Goal: Information Seeking & Learning: Learn about a topic

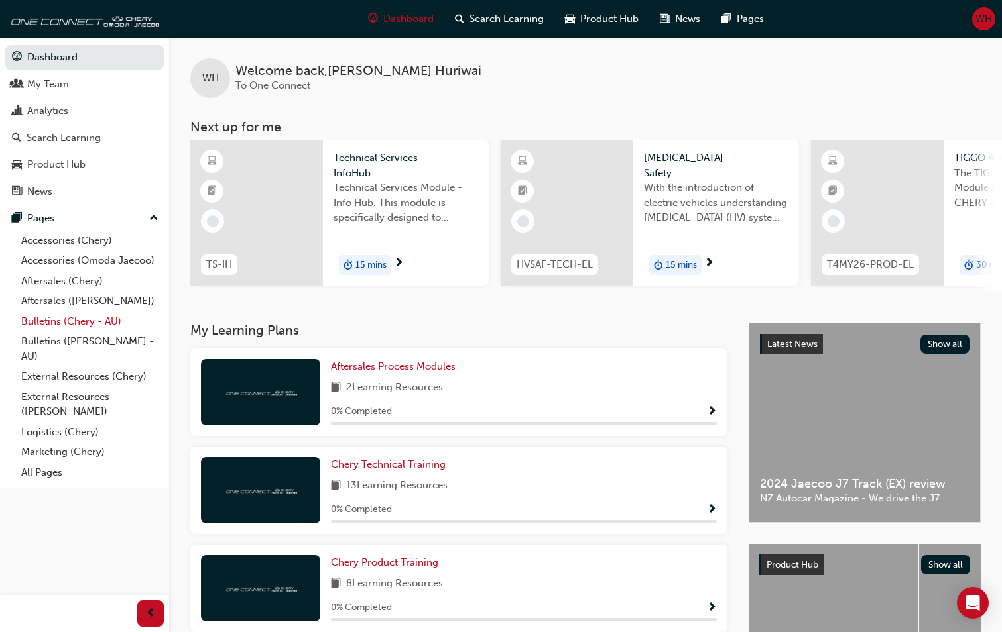
click at [91, 319] on link "Bulletins (Chery - AU)" at bounding box center [90, 322] width 148 height 21
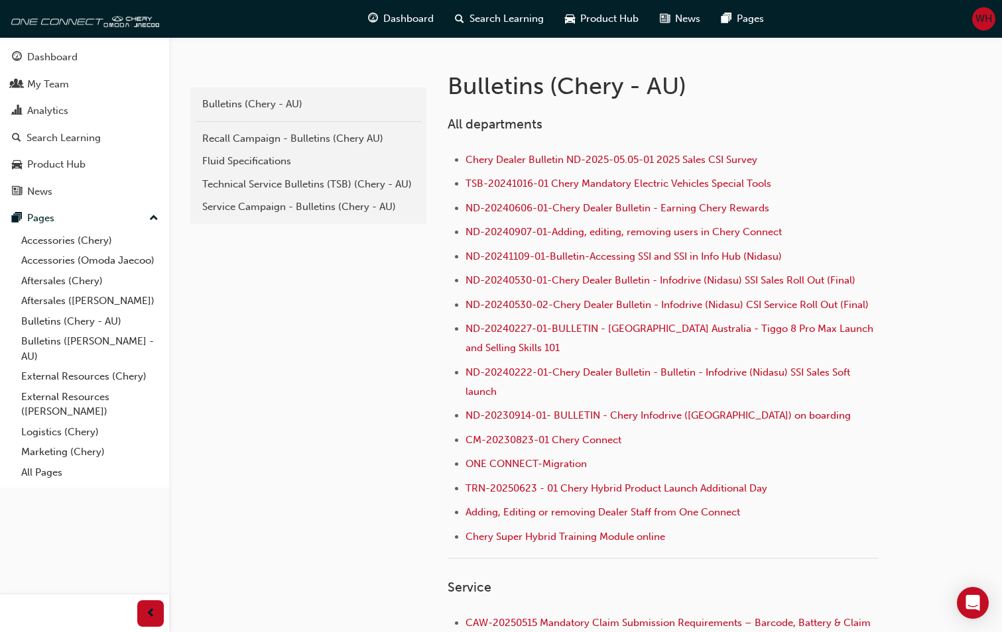
scroll to position [265, 0]
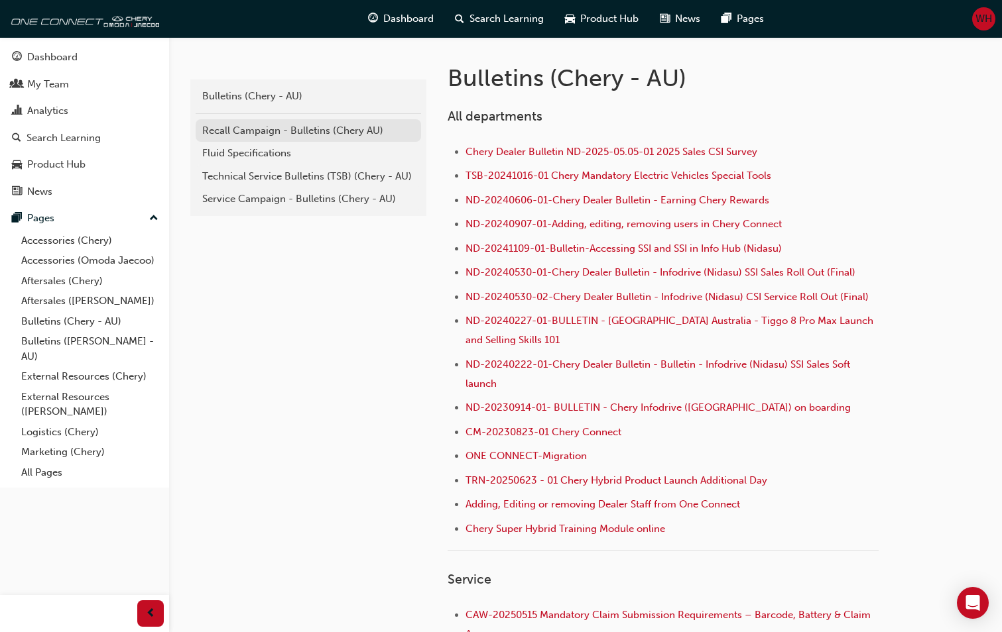
click at [260, 131] on div "Recall Campaign - Bulletins (Chery AU)" at bounding box center [308, 130] width 212 height 15
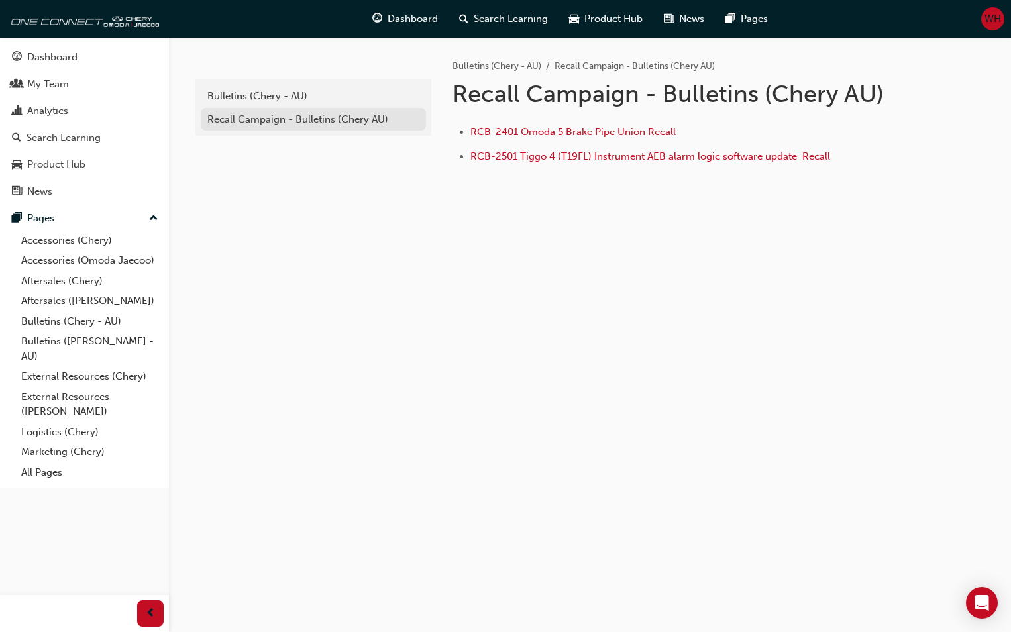
click at [300, 125] on div "Recall Campaign - Bulletins (Chery AU)" at bounding box center [313, 119] width 212 height 15
click at [283, 120] on div "Recall Campaign - Bulletins (Chery AU)" at bounding box center [313, 119] width 212 height 15
click at [285, 95] on div "Bulletins (Chery - AU)" at bounding box center [313, 96] width 212 height 15
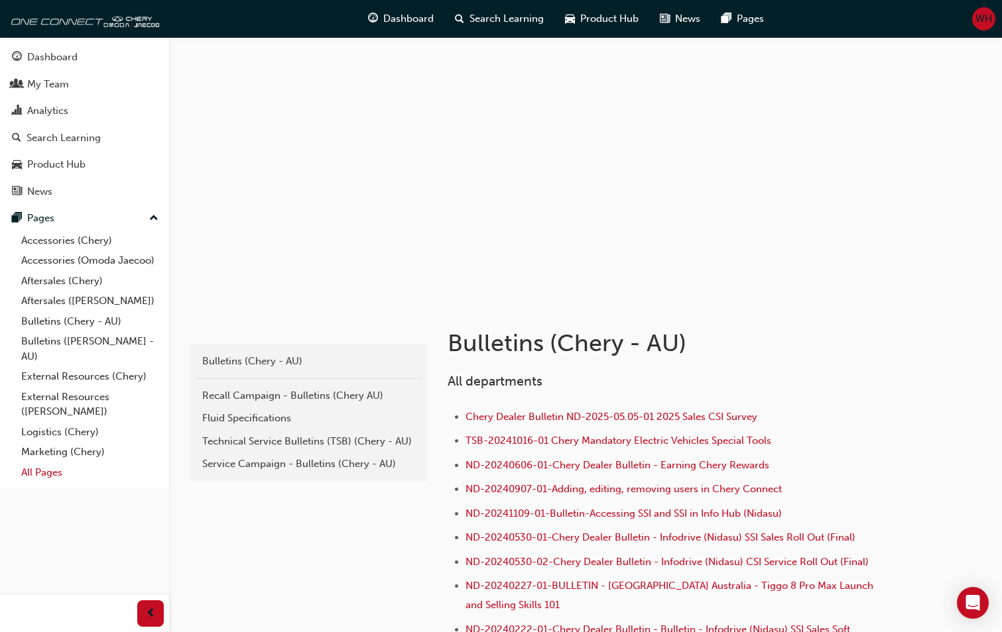
click at [54, 471] on link "All Pages" at bounding box center [90, 473] width 148 height 21
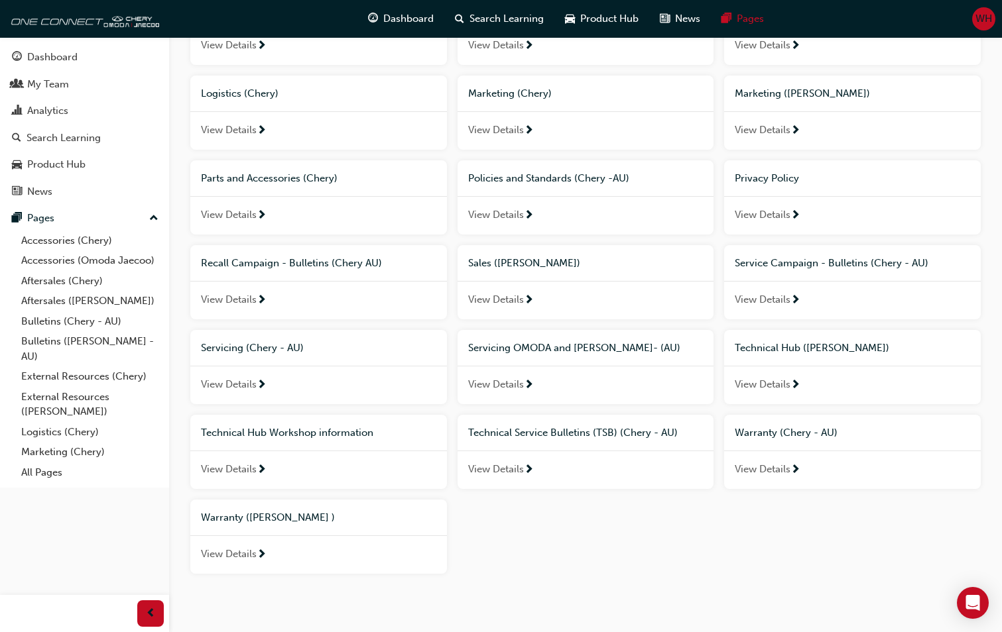
scroll to position [464, 0]
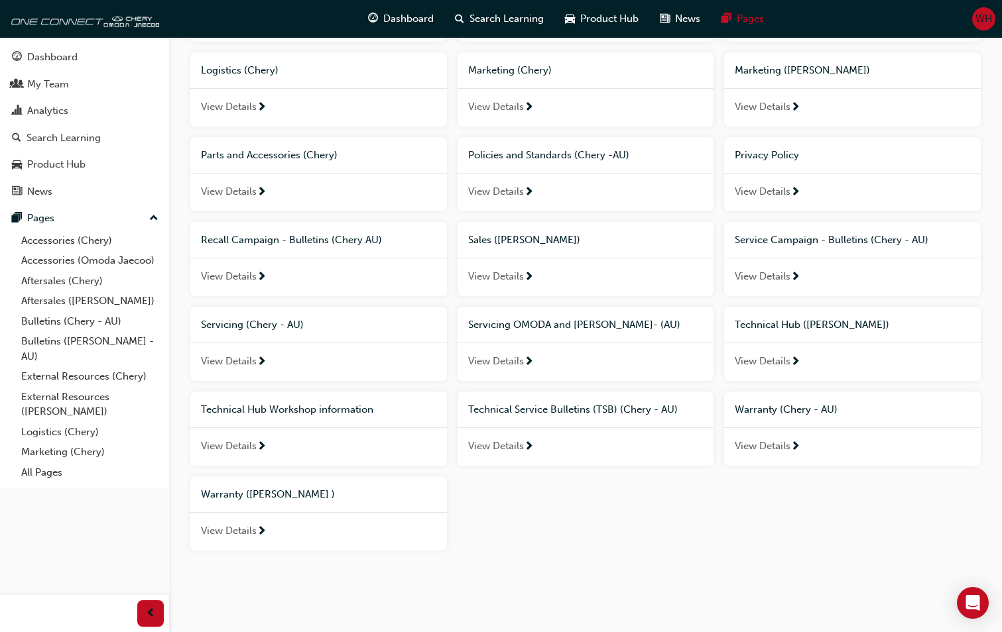
click at [534, 408] on span "Technical Service Bulletins (TSB) (Chery - AU)" at bounding box center [572, 410] width 209 height 12
